Goal: Information Seeking & Learning: Learn about a topic

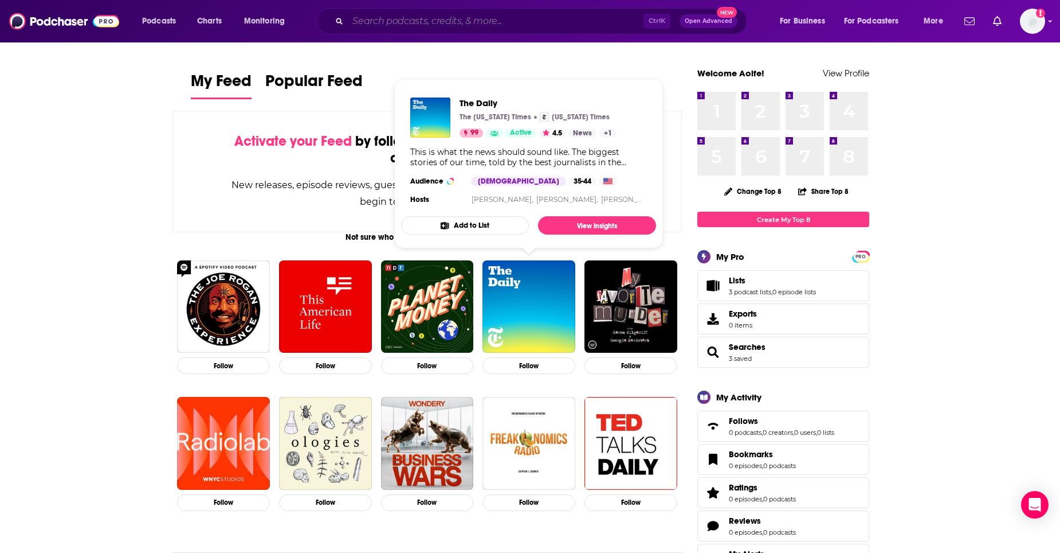
click at [471, 22] on input "Search podcasts, credits, & more..." at bounding box center [496, 21] width 296 height 18
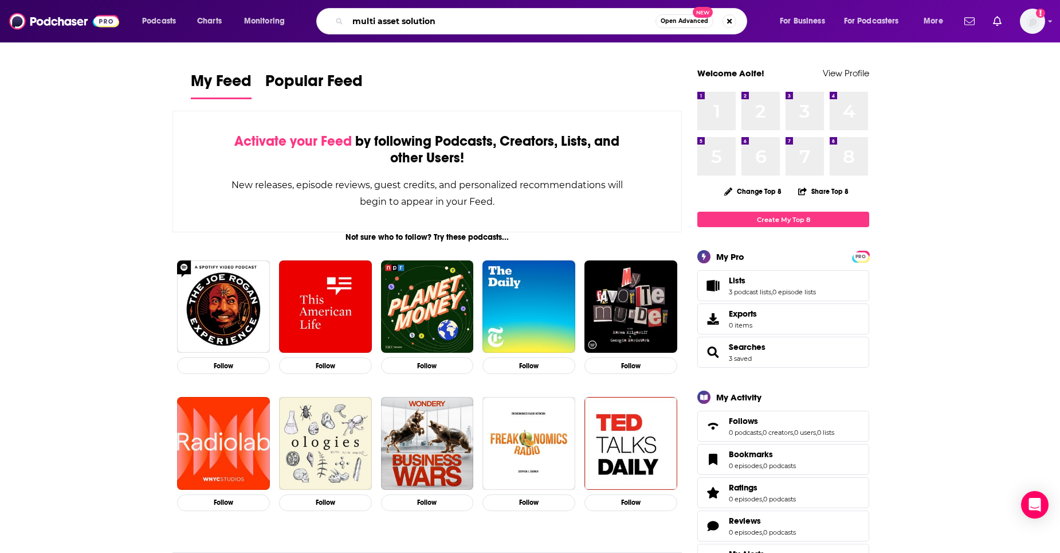
type input "multi asset solution"
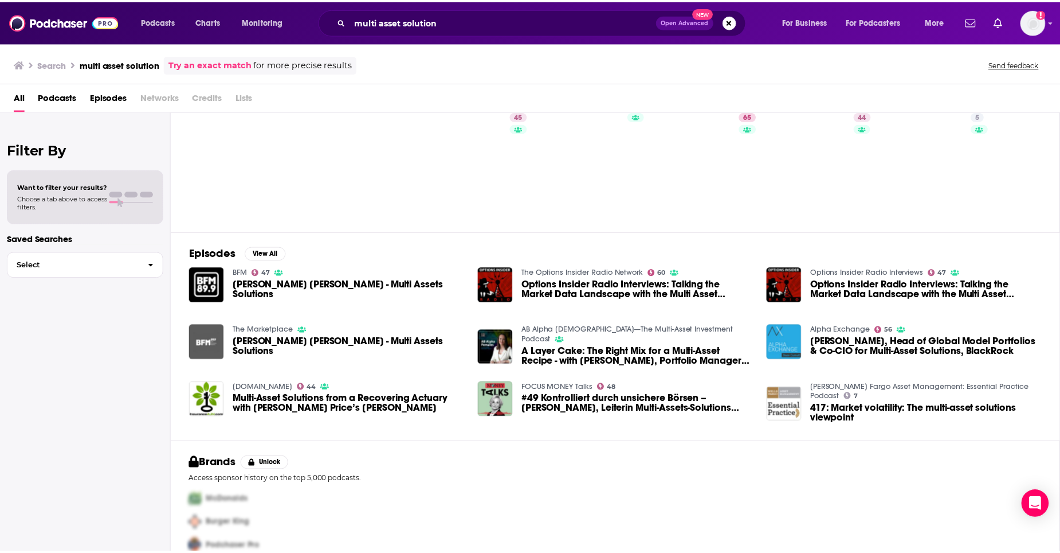
scroll to position [57, 0]
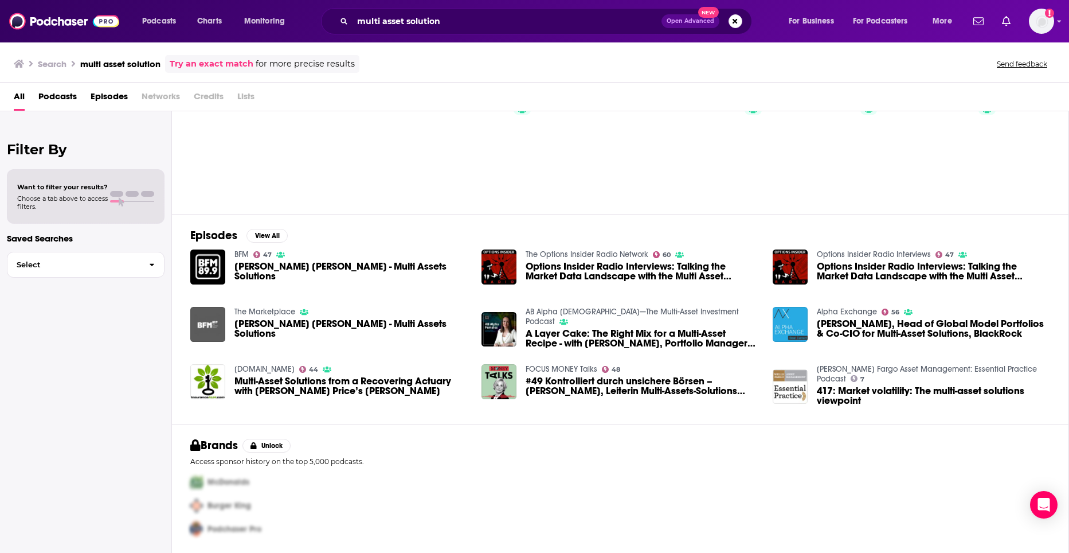
click at [315, 273] on span "[PERSON_NAME] [PERSON_NAME] - Multi Assets Solutions" at bounding box center [350, 270] width 233 height 19
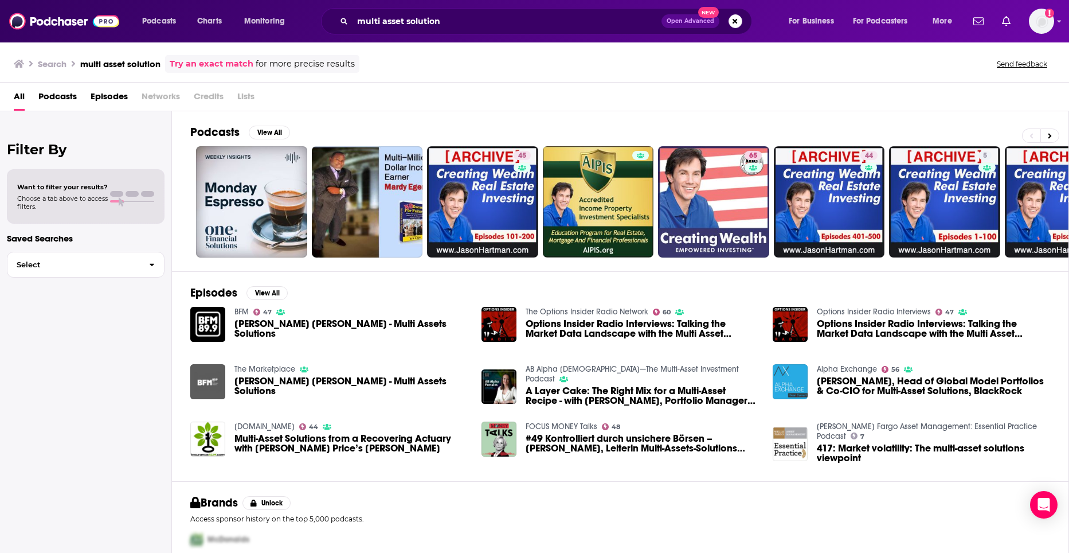
click at [573, 332] on span "Options Insider Radio Interviews: Talking the Market Data Landscape with the Mu…" at bounding box center [642, 328] width 233 height 19
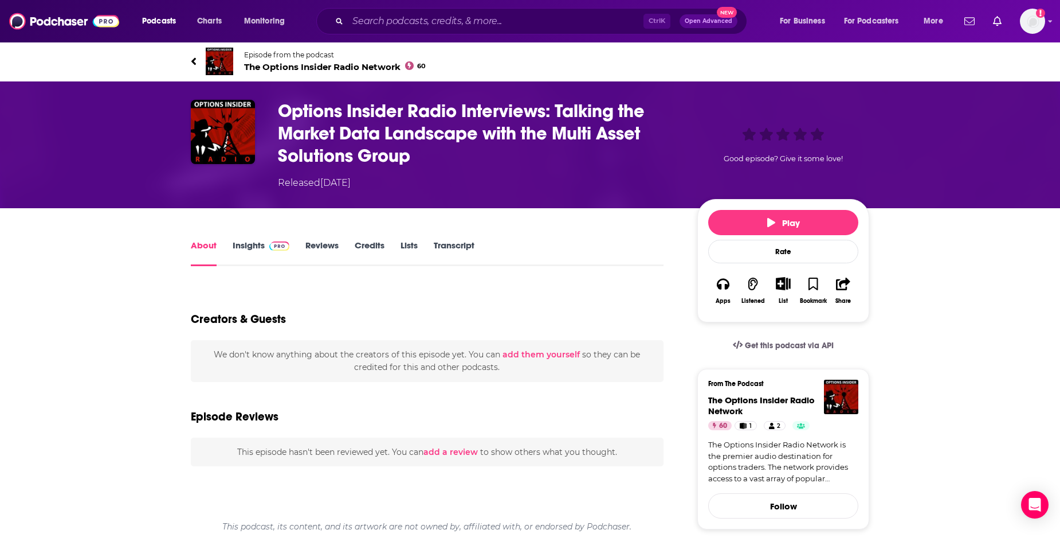
click at [326, 136] on h1 "Options Insider Radio Interviews: Talking the Market Data Landscape with the Mu…" at bounding box center [478, 133] width 401 height 67
click at [238, 49] on link "Episode from the podcast The Options Insider Radio Network 60" at bounding box center [360, 62] width 339 height 28
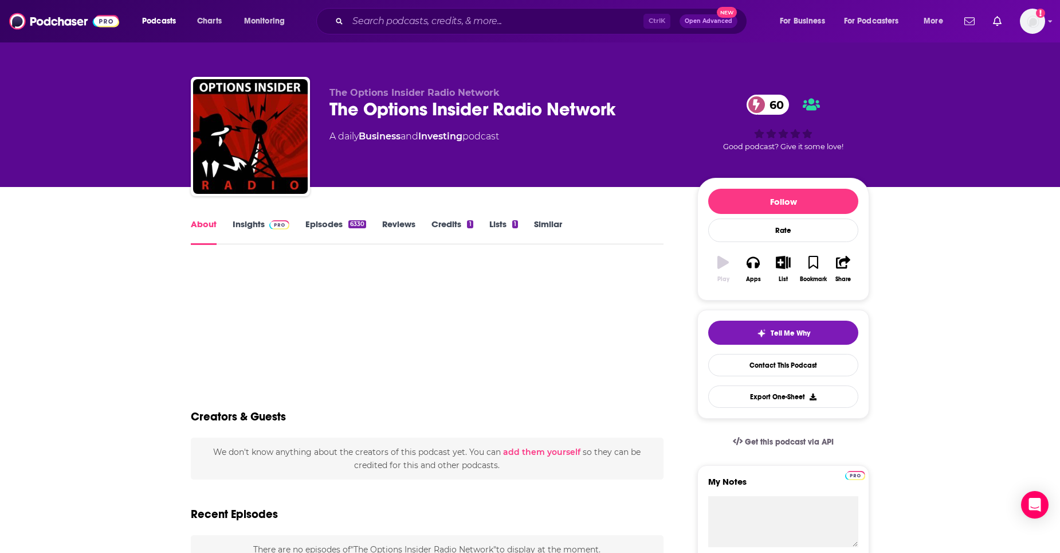
click at [278, 225] on img at bounding box center [279, 224] width 20 height 9
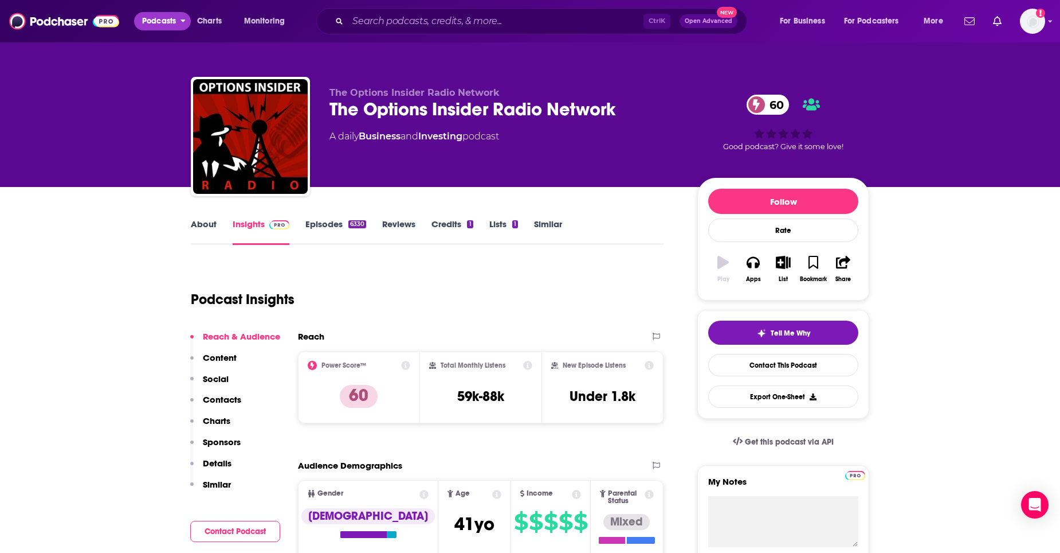
click at [170, 19] on span "Podcasts" at bounding box center [159, 21] width 34 height 16
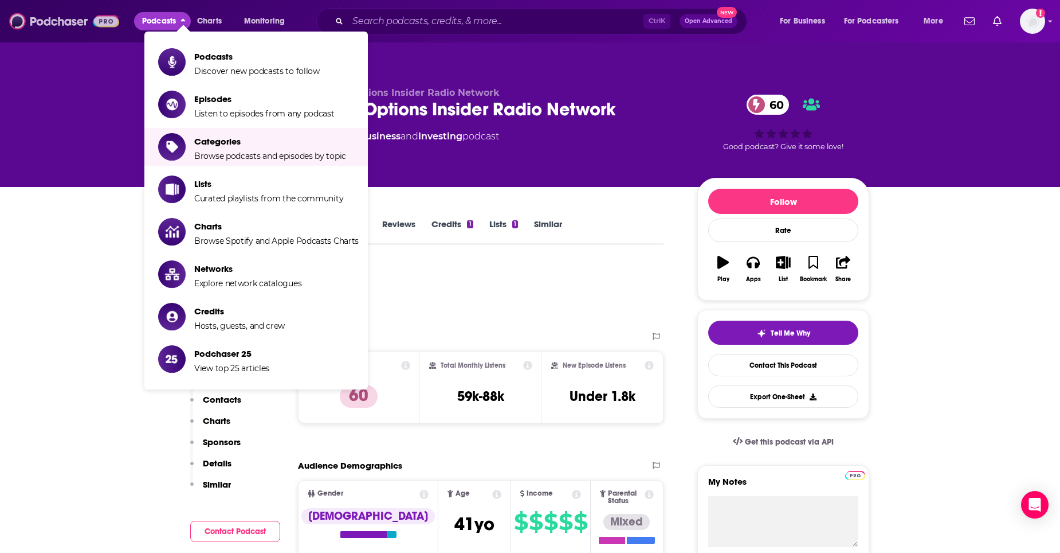
click at [101, 30] on img at bounding box center [64, 21] width 110 height 22
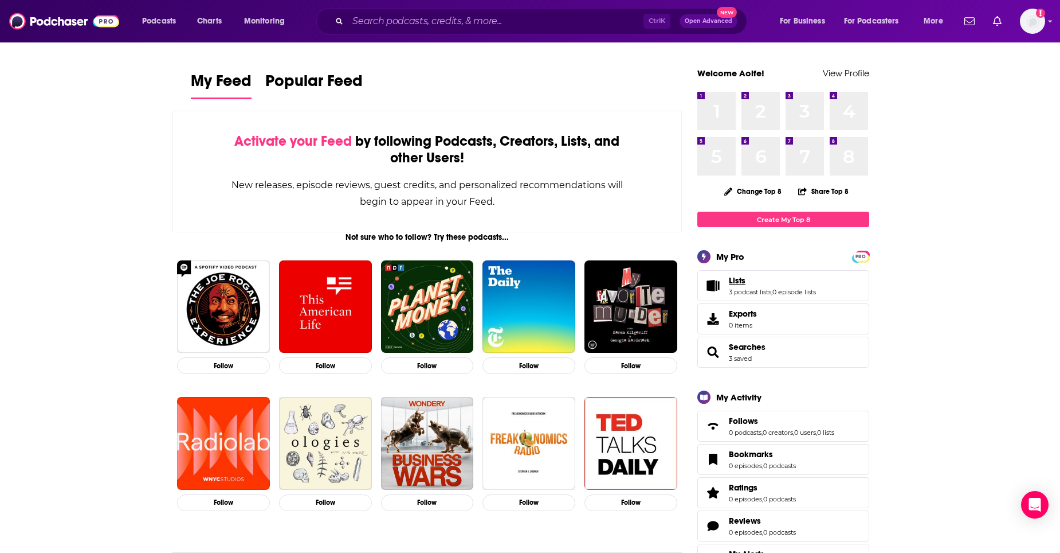
click at [758, 281] on link "Lists" at bounding box center [772, 280] width 87 height 10
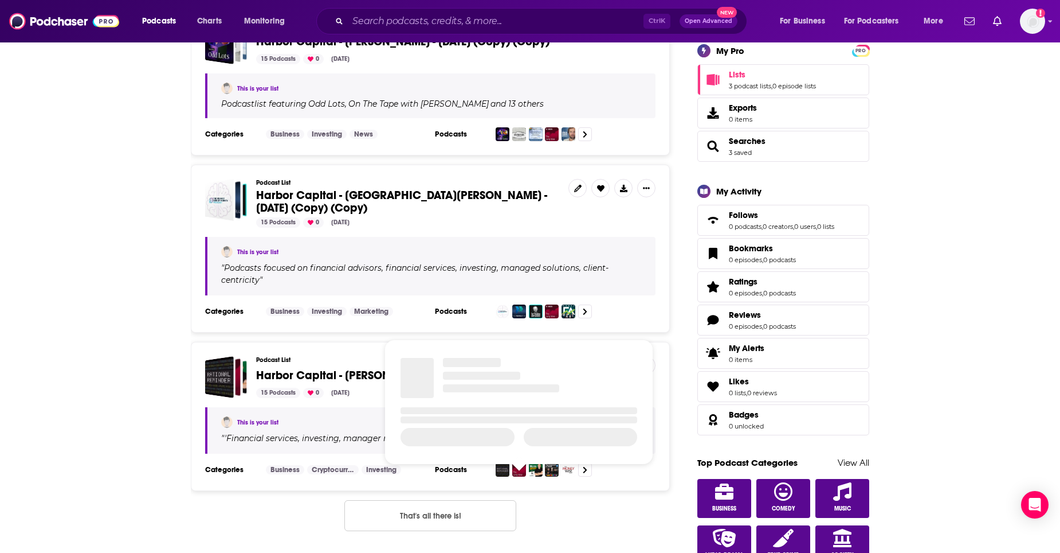
scroll to position [115, 0]
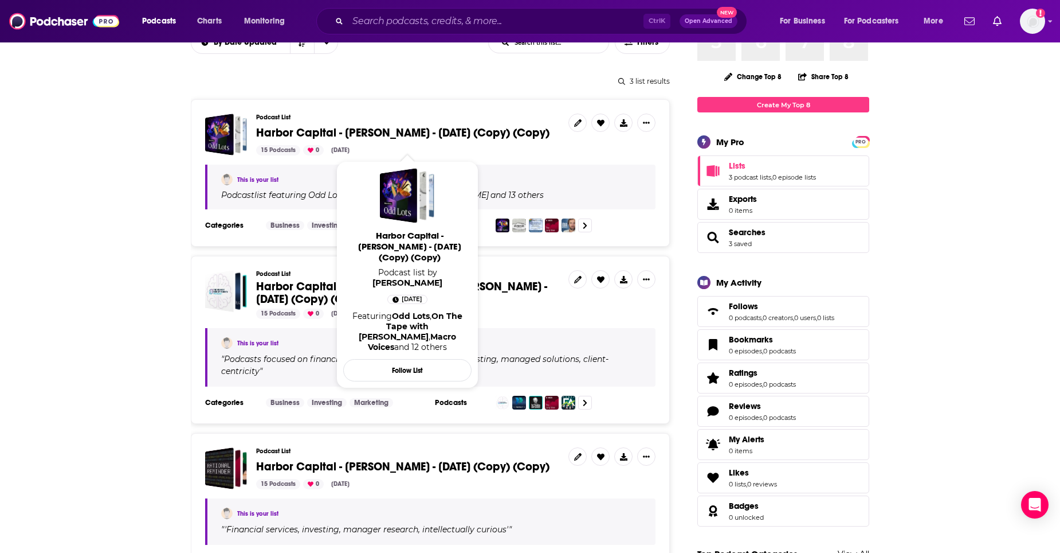
click at [395, 130] on span "Harbor Capital - [PERSON_NAME] - [DATE] (Copy) (Copy)" at bounding box center [402, 133] width 293 height 14
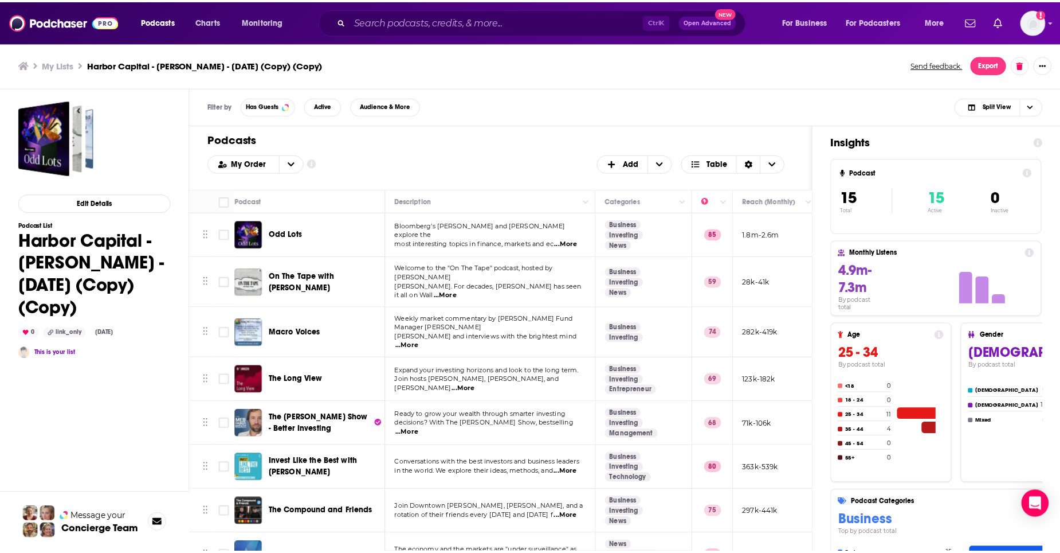
scroll to position [115, 0]
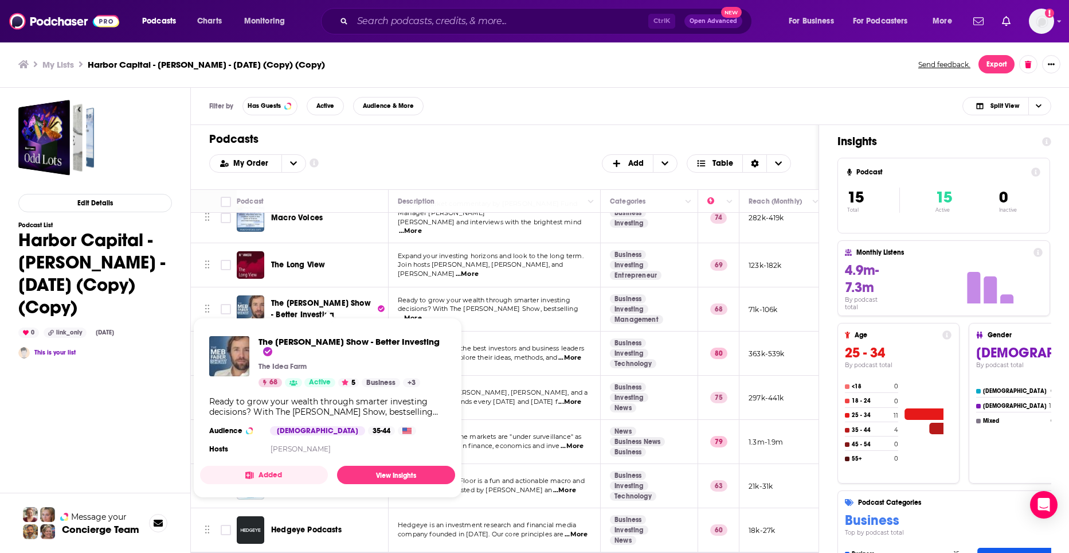
click at [300, 298] on span "The [PERSON_NAME] Show - Better Investing" at bounding box center [321, 308] width 100 height 21
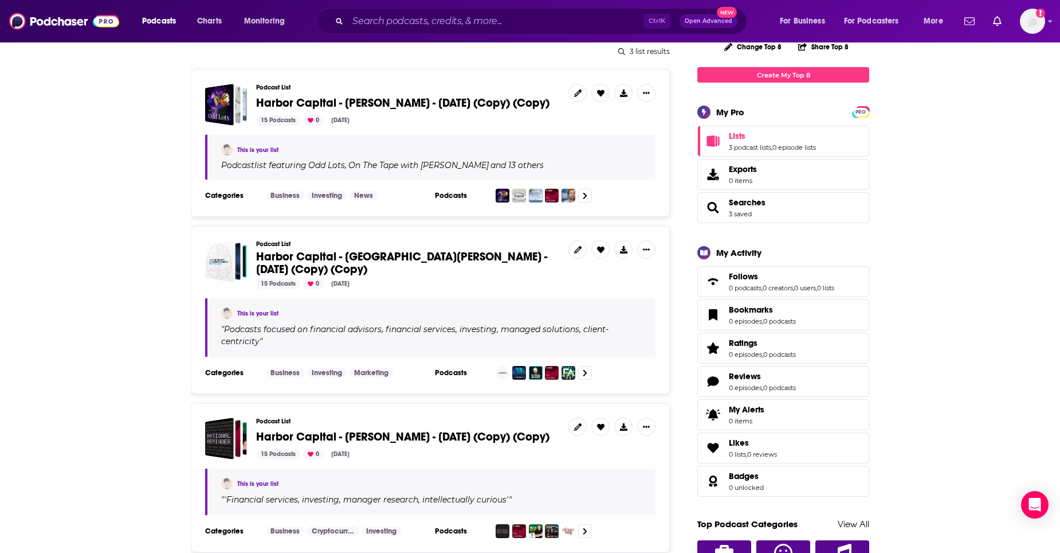
scroll to position [229, 0]
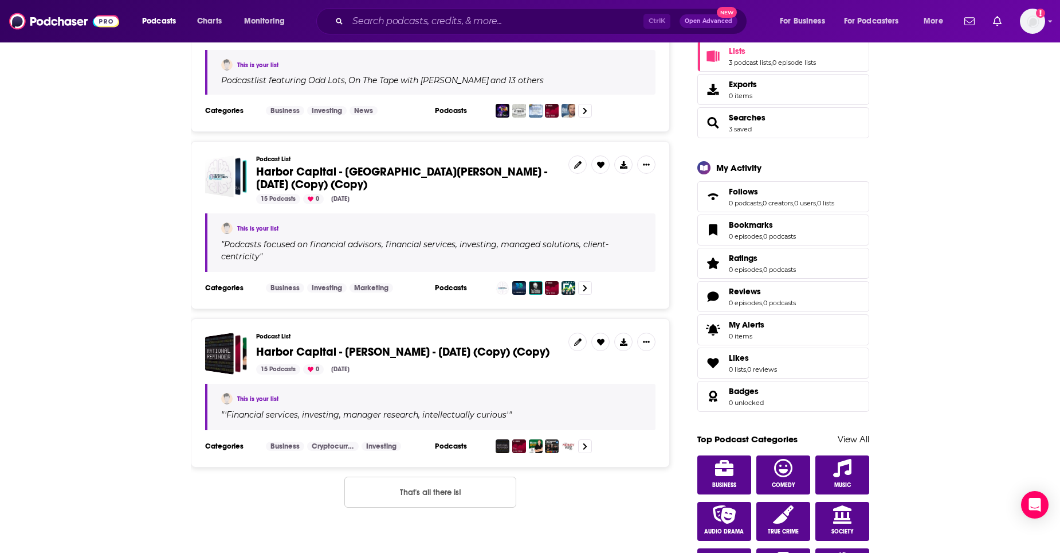
click at [306, 188] on span "Harbor Capital - [GEOGRAPHIC_DATA][PERSON_NAME] - [DATE] (Copy) (Copy)" at bounding box center [401, 178] width 291 height 27
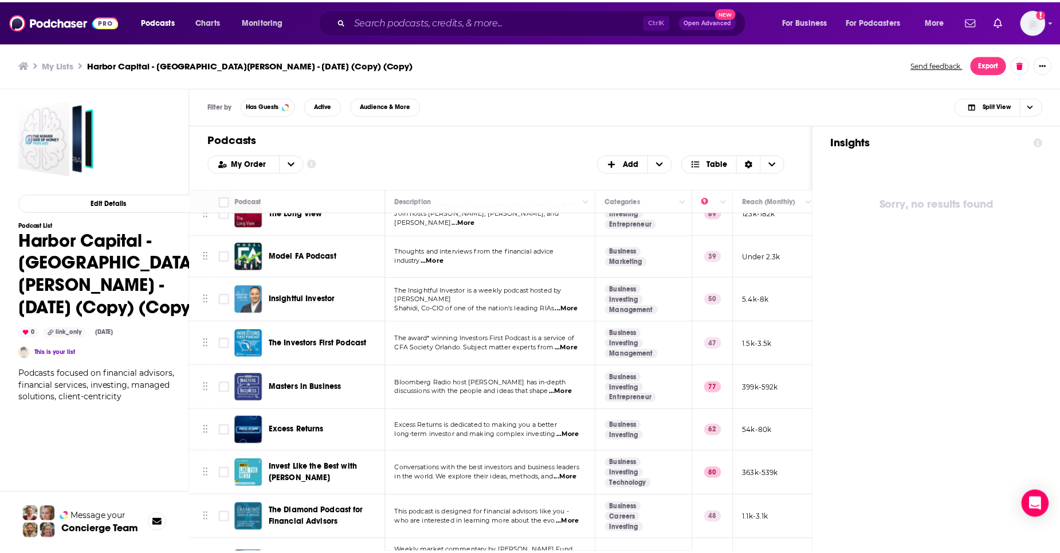
scroll to position [179, 0]
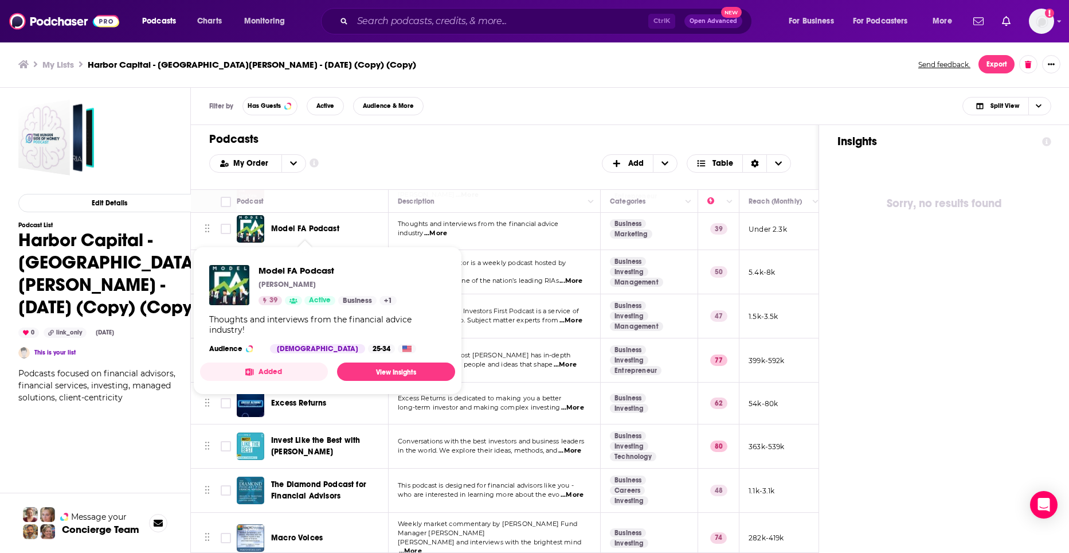
click at [310, 225] on span "Model FA Podcast" at bounding box center [305, 229] width 68 height 10
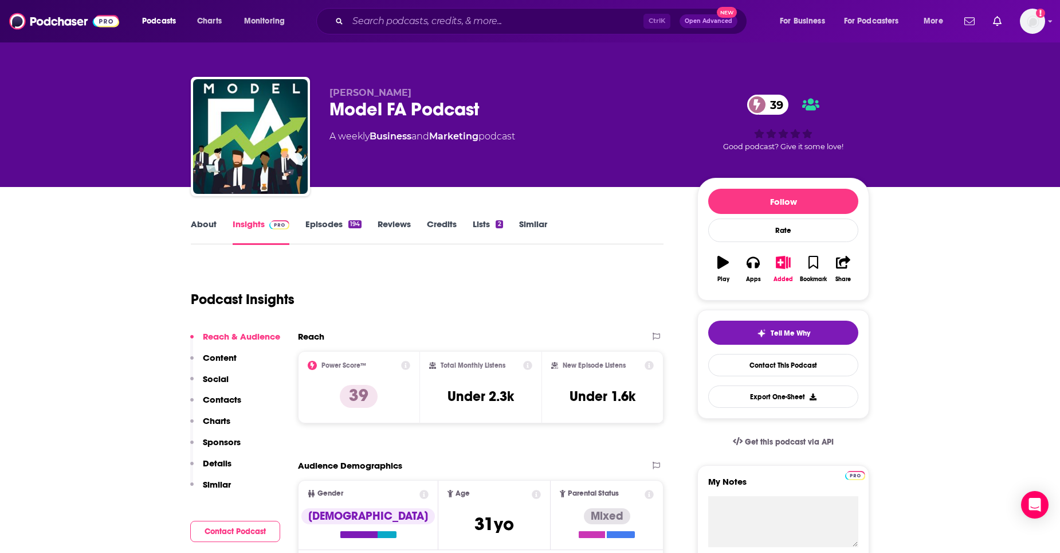
click at [203, 233] on link "About" at bounding box center [204, 231] width 26 height 26
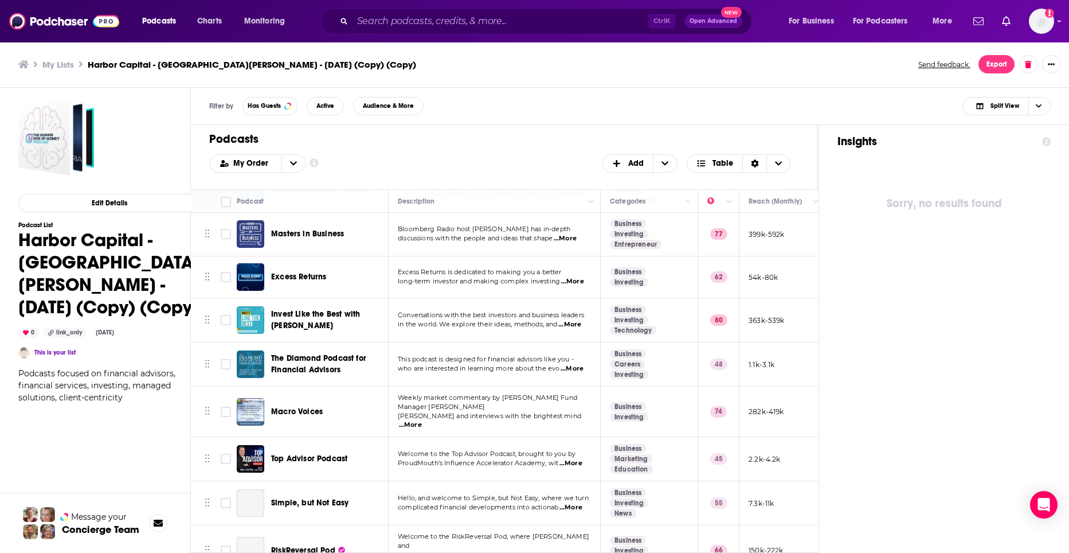
scroll to position [322, 0]
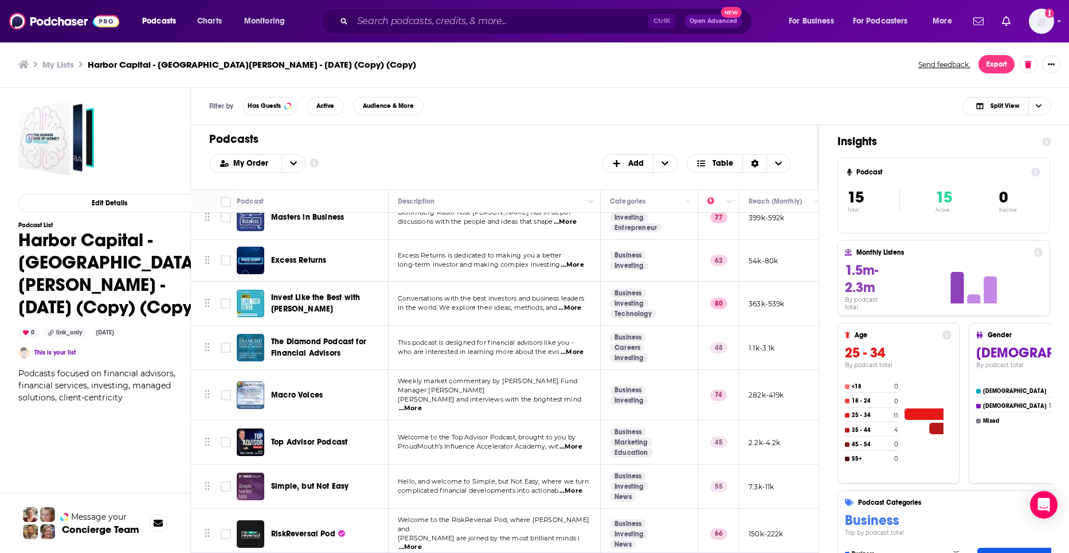
click at [302, 481] on span "Simple, but Not Easy" at bounding box center [309, 486] width 77 height 10
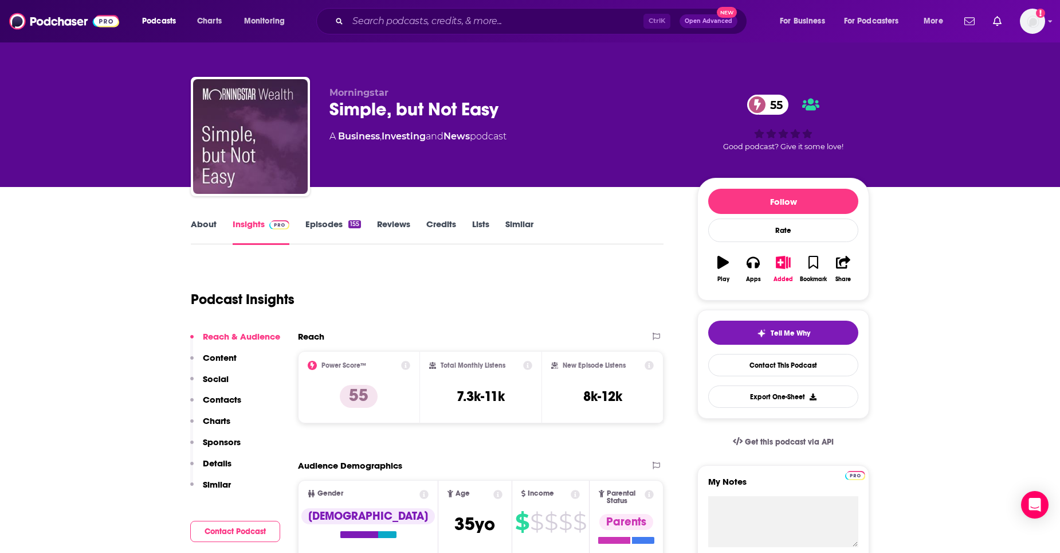
click at [195, 228] on link "About" at bounding box center [204, 231] width 26 height 26
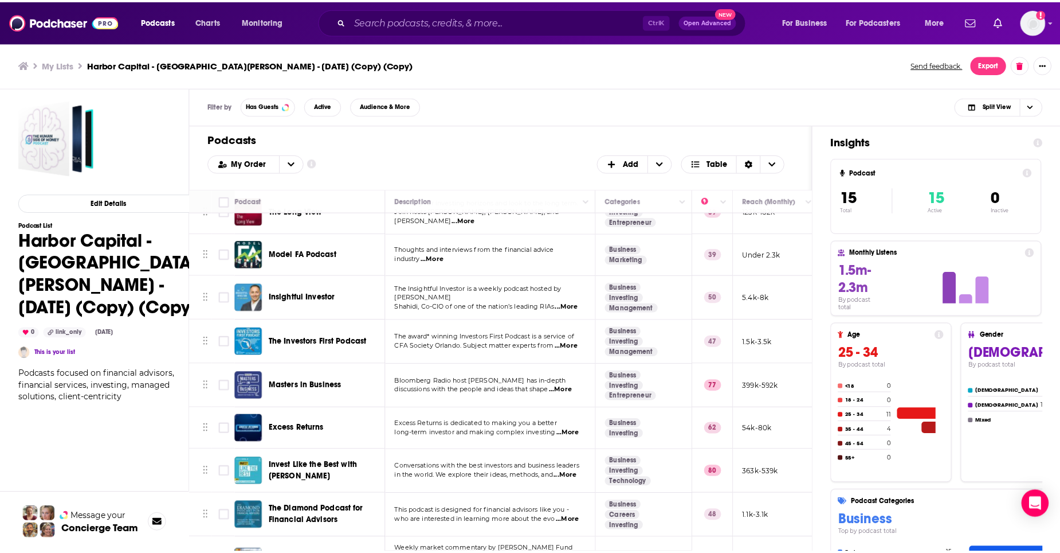
scroll to position [322, 0]
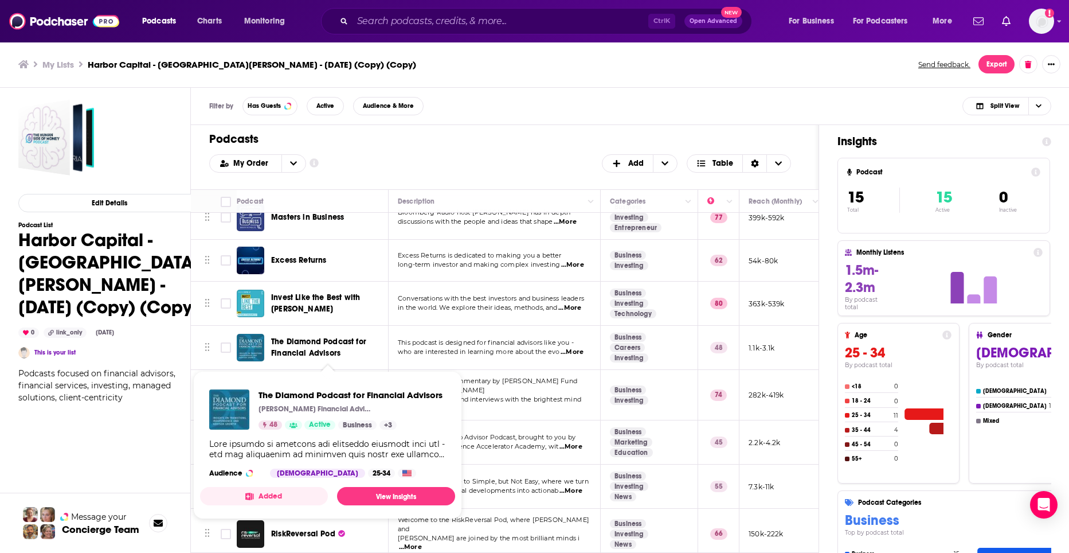
click at [346, 339] on span "The Diamond Podcast for Financial Advisors" at bounding box center [318, 346] width 95 height 21
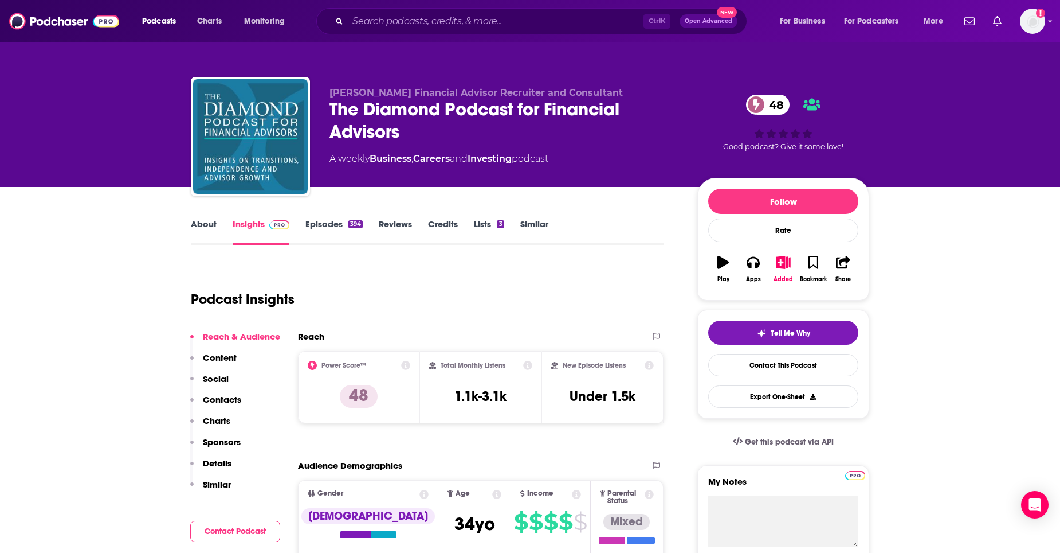
click at [201, 222] on link "About" at bounding box center [204, 231] width 26 height 26
